Goal: Task Accomplishment & Management: Complete application form

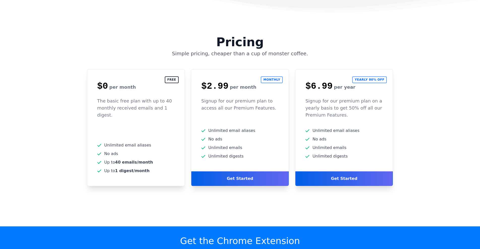
scroll to position [1275, 0]
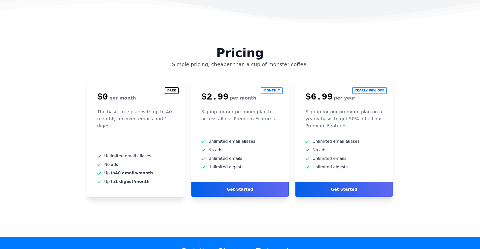
click at [151, 109] on div "The basic free plan with up to 40 monthly received emails and 1 digest." at bounding box center [135, 124] width 97 height 30
click at [173, 87] on h2 "Free" at bounding box center [172, 90] width 14 height 7
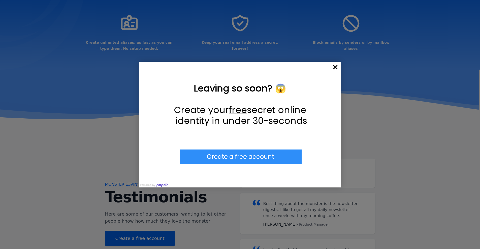
scroll to position [923, 0]
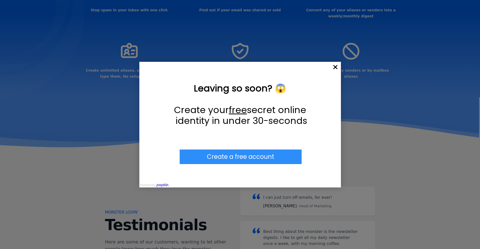
click at [342, 67] on div at bounding box center [240, 124] width 480 height 249
click at [339, 67] on span "×" at bounding box center [335, 67] width 11 height 11
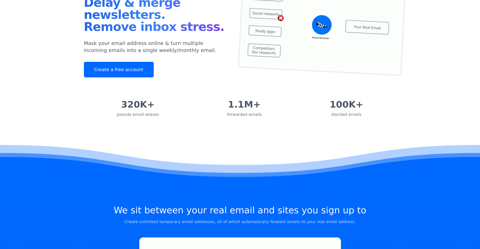
scroll to position [0, 0]
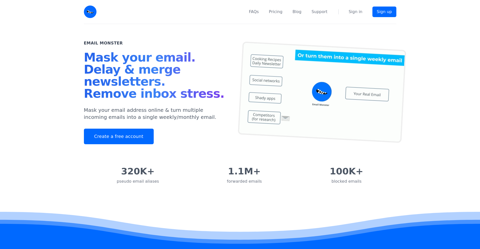
click at [92, 10] on img at bounding box center [90, 12] width 13 height 13
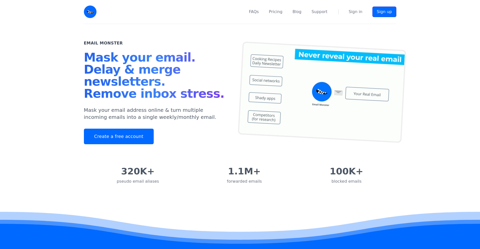
click at [379, 11] on link "Sign up" at bounding box center [384, 12] width 24 height 11
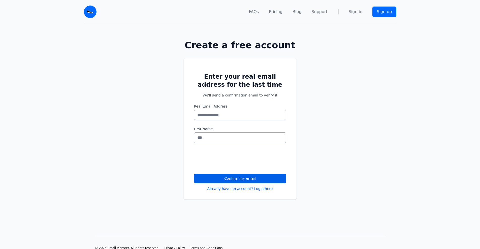
click at [201, 119] on input "Real Email Address" at bounding box center [240, 115] width 92 height 11
drag, startPoint x: 198, startPoint y: 139, endPoint x: 200, endPoint y: 150, distance: 10.5
click at [198, 140] on input "First Name" at bounding box center [240, 138] width 92 height 11
click at [209, 136] on input "First Name" at bounding box center [240, 138] width 92 height 11
click at [209, 135] on input "First Name" at bounding box center [240, 138] width 92 height 11
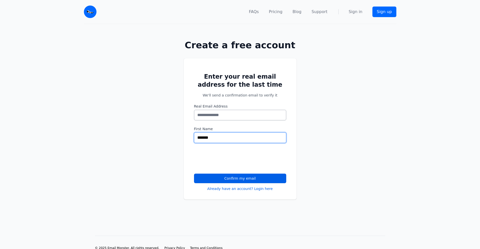
type input "*******"
click at [235, 114] on input "Real Email Address" at bounding box center [240, 115] width 92 height 11
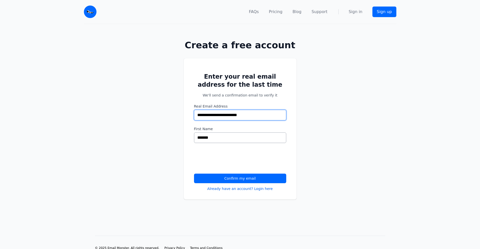
type input "**********"
click at [262, 176] on button "Confirm my email" at bounding box center [240, 179] width 92 height 10
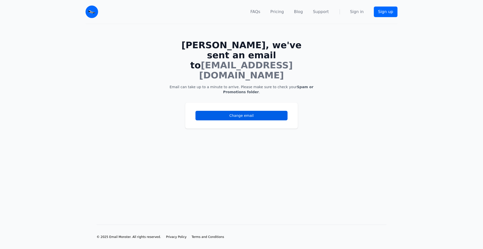
click at [279, 47] on h1 "Dilanka, we've sent an email to dilankayasuru001@gmail.com" at bounding box center [241, 60] width 145 height 40
click at [89, 9] on img at bounding box center [92, 12] width 13 height 13
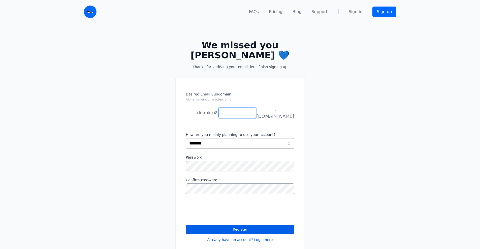
click at [227, 114] on input "Desired Email Subdomain Alphanumeric characters only" at bounding box center [237, 113] width 38 height 11
click at [203, 139] on select "**********" at bounding box center [240, 143] width 108 height 11
select select "*********"
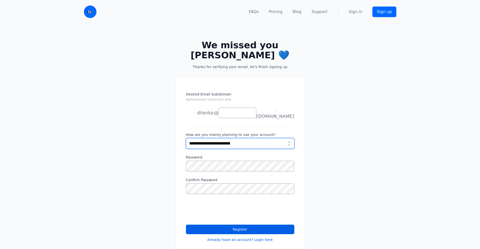
click at [186, 138] on select "**********" at bounding box center [240, 143] width 108 height 11
click at [237, 115] on input "Desired Email Subdomain Alphanumeric characters only" at bounding box center [237, 113] width 38 height 11
click at [212, 118] on li "joe" at bounding box center [200, 123] width 28 height 10
click at [227, 113] on input "Desired Email Subdomain Alphanumeric characters only" at bounding box center [237, 113] width 38 height 11
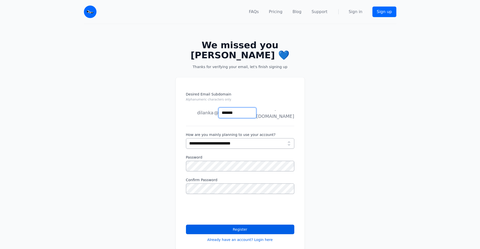
click at [227, 113] on input "*******" at bounding box center [237, 113] width 38 height 11
click at [244, 113] on input "*******" at bounding box center [237, 113] width 38 height 11
click at [227, 112] on input "*******" at bounding box center [237, 113] width 38 height 11
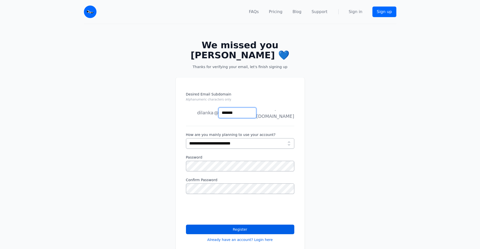
click at [227, 112] on input "*******" at bounding box center [237, 113] width 38 height 11
type input "*****"
click at [204, 118] on li "joe" at bounding box center [200, 123] width 28 height 10
click at [206, 111] on li "dilanka" at bounding box center [200, 113] width 28 height 10
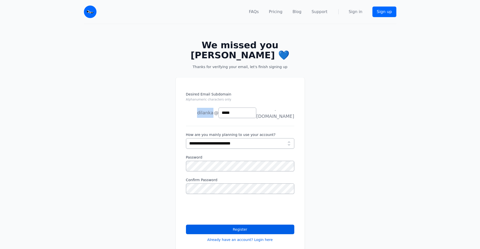
click at [206, 111] on li "dilanka" at bounding box center [200, 113] width 28 height 10
click at [228, 113] on input "*****" at bounding box center [237, 113] width 38 height 11
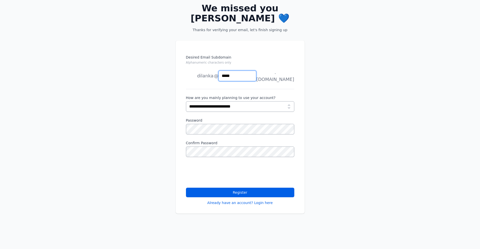
scroll to position [50, 0]
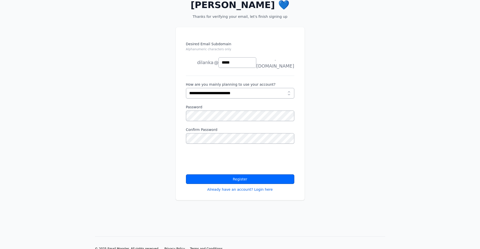
click at [245, 179] on button "Register" at bounding box center [240, 180] width 108 height 10
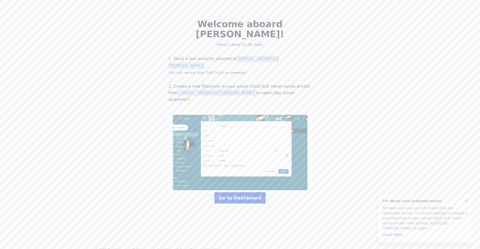
drag, startPoint x: 226, startPoint y: 182, endPoint x: 226, endPoint y: 178, distance: 4.5
click at [226, 193] on link "Go to Dashboard" at bounding box center [239, 198] width 51 height 11
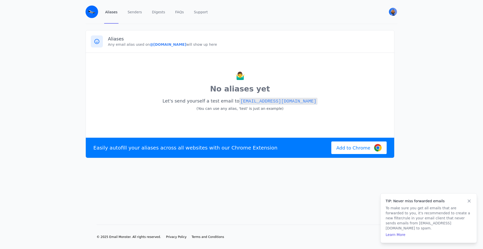
click at [138, 47] on div "Aliases Any email alias used on @[DOMAIN_NAME] will show up here" at bounding box center [240, 41] width 309 height 22
click at [252, 122] on div "🤷‍♂️ No aliases yet Let's send yourself a test email to [EMAIL_ADDRESS][DOMAIN_…" at bounding box center [240, 94] width 299 height 73
click at [232, 107] on small "(You can use any alias, 'test' is just an example)" at bounding box center [240, 109] width 87 height 4
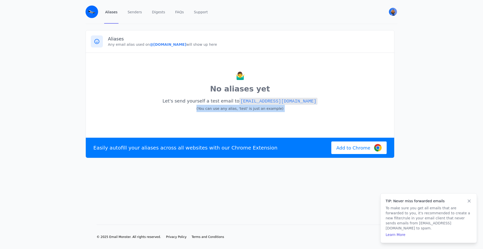
click at [232, 107] on small "(You can use any alias, 'test' is just an example)" at bounding box center [240, 109] width 87 height 4
click at [263, 101] on code "[EMAIL_ADDRESS][DOMAIN_NAME]" at bounding box center [278, 101] width 78 height 7
click at [189, 105] on p "Let's send yourself a test email to [EMAIL_ADDRESS][DOMAIN_NAME] (You can use a…" at bounding box center [240, 105] width 299 height 17
click at [206, 108] on small "(You can use any alias, 'test' is just an example)" at bounding box center [240, 109] width 87 height 4
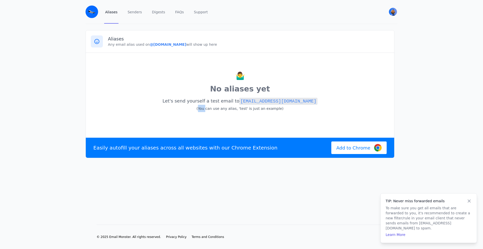
click at [206, 108] on small "(You can use any alias, 'test' is just an example)" at bounding box center [240, 109] width 87 height 4
click at [154, 114] on div "🤷‍♂️ No aliases yet Let's send yourself a test email to [EMAIL_ADDRESS][DOMAIN_…" at bounding box center [240, 94] width 299 height 73
click at [129, 46] on p "Any email alias used on @[DOMAIN_NAME] will show up here" at bounding box center [248, 44] width 281 height 5
click at [249, 86] on p "No aliases yet" at bounding box center [240, 89] width 299 height 11
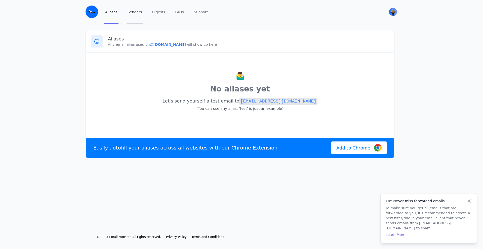
click at [137, 14] on link "Senders" at bounding box center [135, 12] width 16 height 24
click at [227, 110] on small "(You can use any alias, 'test' is just an example)" at bounding box center [240, 109] width 87 height 4
click at [245, 91] on p "No aliases yet" at bounding box center [240, 89] width 299 height 11
click at [213, 97] on p "Let's send yourself a test email to [EMAIL_ADDRESS][DOMAIN_NAME] (You can use a…" at bounding box center [240, 105] width 299 height 17
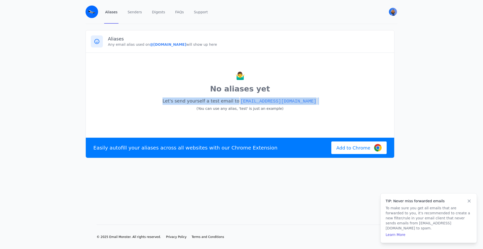
click at [213, 97] on p "Let's send yourself a test email to test@gamma.eml.monster (You can use any ali…" at bounding box center [240, 105] width 299 height 17
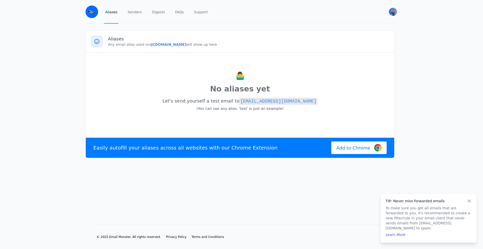
click at [222, 117] on div "🤷‍♂️ No aliases yet Let's send yourself a test email to test@gamma.eml.monster …" at bounding box center [240, 94] width 299 height 73
drag, startPoint x: 202, startPoint y: 109, endPoint x: 293, endPoint y: 117, distance: 90.9
click at [293, 117] on div "🤷‍♂️ No aliases yet Let's send yourself a test email to test@gamma.eml.monster …" at bounding box center [240, 94] width 299 height 73
click at [118, 45] on p "Any email alias used on @gamma.eml.monster will show up here" at bounding box center [248, 44] width 281 height 5
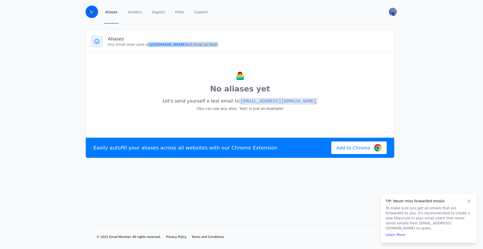
click at [118, 45] on p "Any email alias used on @gamma.eml.monster will show up here" at bounding box center [248, 44] width 281 height 5
click at [143, 76] on p "🤷‍♂️" at bounding box center [240, 75] width 299 height 11
drag, startPoint x: 140, startPoint y: 45, endPoint x: 234, endPoint y: 50, distance: 94.0
click at [234, 50] on div "Aliases Any email alias used on @gamma.eml.monster will show up here" at bounding box center [240, 41] width 309 height 22
click at [265, 67] on div "🤷‍♂️ No aliases yet Let's send yourself a test email to test@gamma.eml.monster …" at bounding box center [240, 94] width 299 height 73
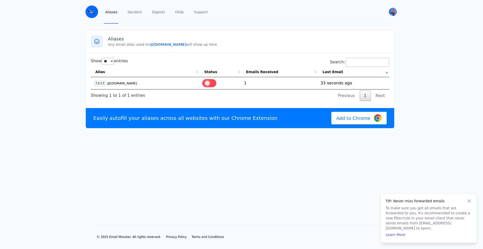
select select "**"
click at [141, 83] on td "test @gamma.eml.monster" at bounding box center [145, 83] width 109 height 12
drag, startPoint x: 146, startPoint y: 46, endPoint x: 183, endPoint y: 46, distance: 37.5
click at [183, 46] on p "Any email alias used on @gamma.eml.monster will show up here" at bounding box center [248, 44] width 281 height 5
copy b "@gamma.eml.monster"
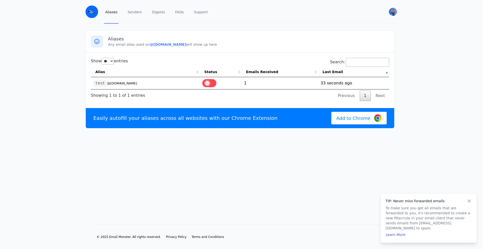
click at [83, 38] on div "Aliases Any email alias used on @gamma.eml.monster will show up here Show ** **…" at bounding box center [242, 79] width 322 height 98
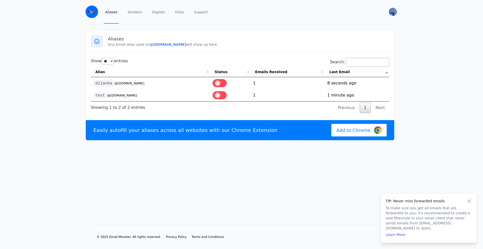
select select "**"
click at [325, 82] on td "1" at bounding box center [288, 83] width 74 height 12
click at [254, 83] on td "1" at bounding box center [288, 83] width 74 height 12
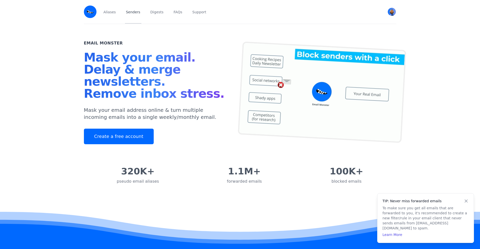
click at [127, 12] on link "Senders" at bounding box center [133, 12] width 16 height 24
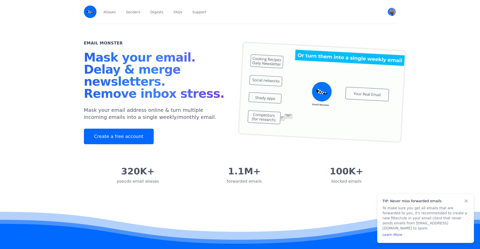
click at [117, 13] on div "Aliases Senders Digests FAQs Support" at bounding box center [239, 12] width 275 height 24
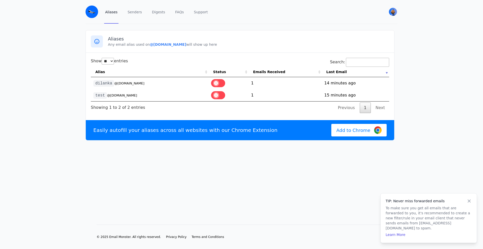
select select "**"
